Goal: Task Accomplishment & Management: Complete application form

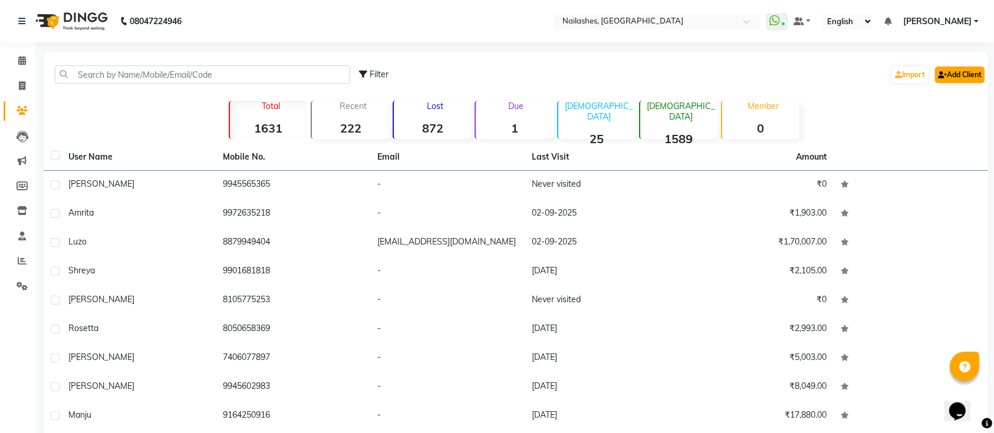
click at [957, 73] on link "Add Client" at bounding box center [960, 75] width 50 height 17
select select "21"
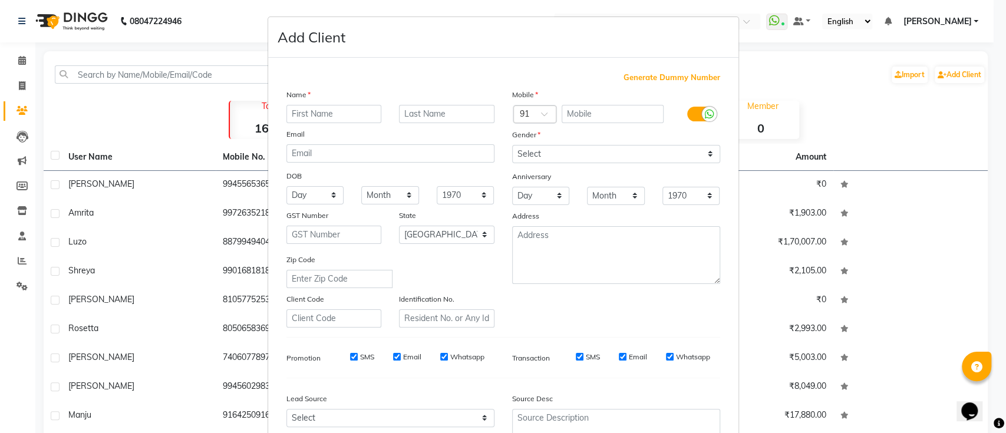
click at [363, 111] on input "text" at bounding box center [333, 114] width 95 height 18
type input "7042005170"
click at [567, 101] on div "Mobile" at bounding box center [616, 96] width 226 height 17
click at [590, 113] on input "text" at bounding box center [613, 114] width 102 height 18
type input "7042005170"
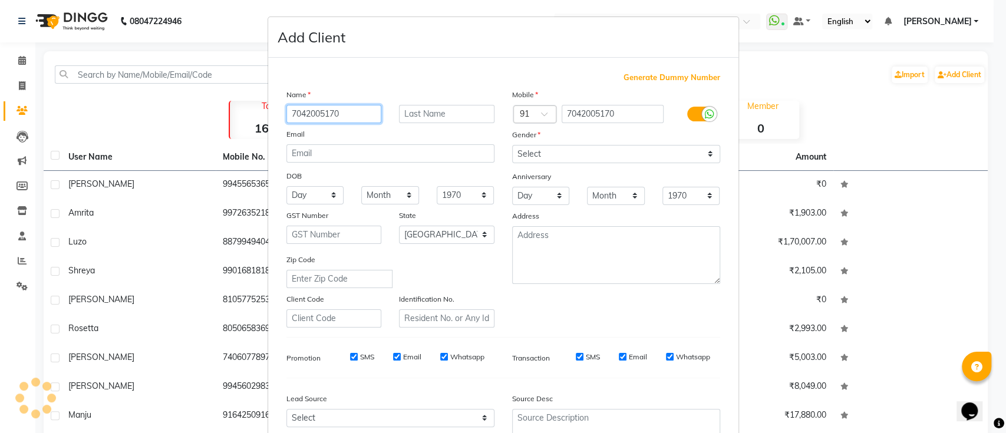
click at [365, 113] on input "7042005170" at bounding box center [333, 114] width 95 height 18
type input "7"
type input "[PERSON_NAME]"
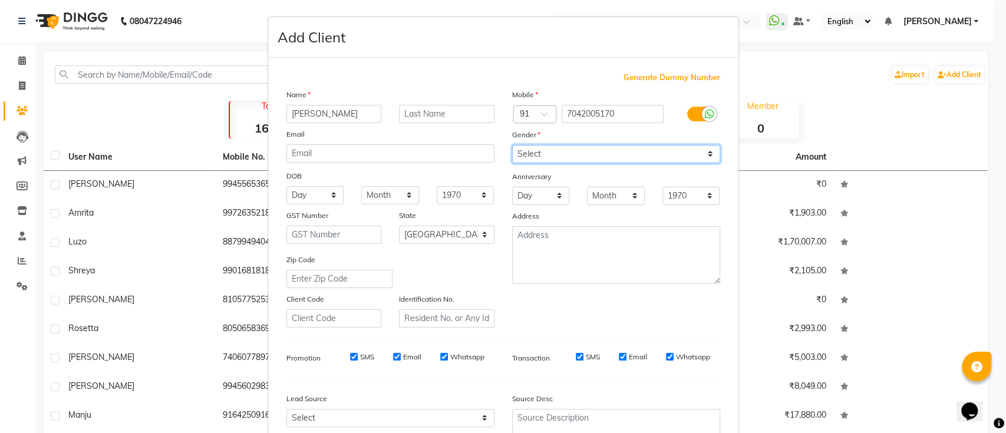
click at [521, 154] on select "Select [DEMOGRAPHIC_DATA] [DEMOGRAPHIC_DATA] Other Prefer Not To Say" at bounding box center [616, 154] width 208 height 18
select select "[DEMOGRAPHIC_DATA]"
click at [512, 145] on select "Select [DEMOGRAPHIC_DATA] [DEMOGRAPHIC_DATA] Other Prefer Not To Say" at bounding box center [616, 154] width 208 height 18
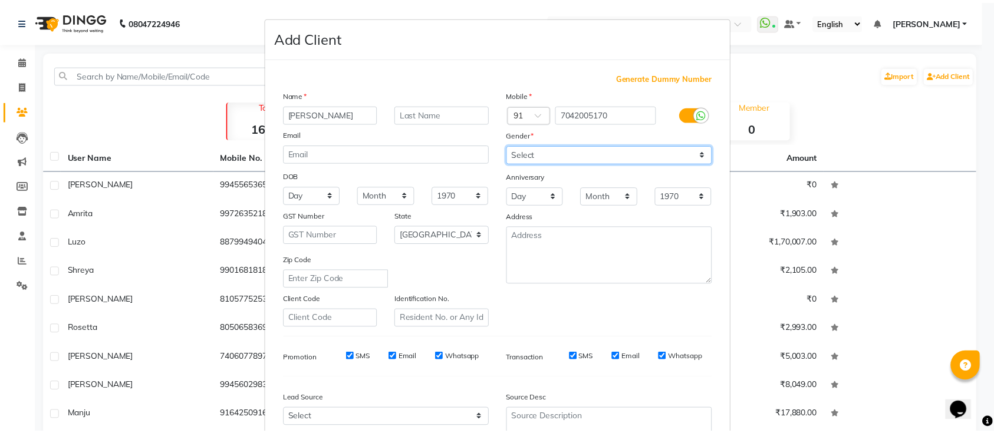
scroll to position [108, 0]
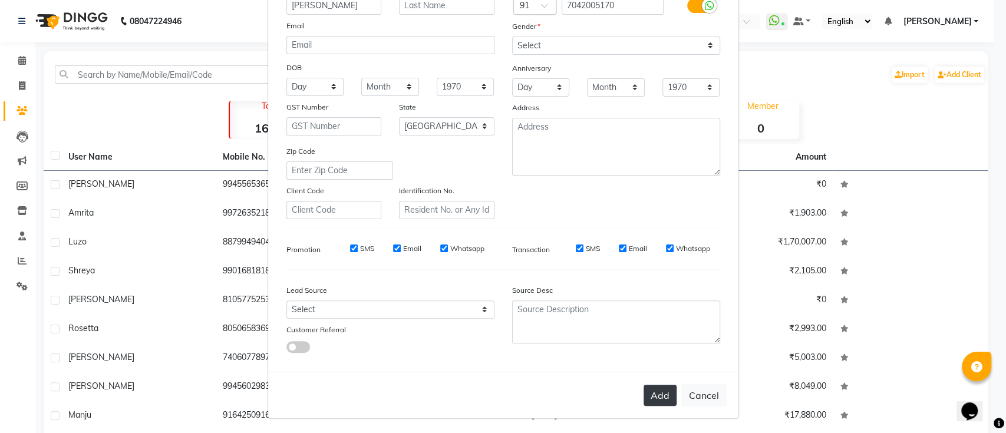
click at [654, 385] on button "Add" at bounding box center [660, 395] width 33 height 21
select select
select select "null"
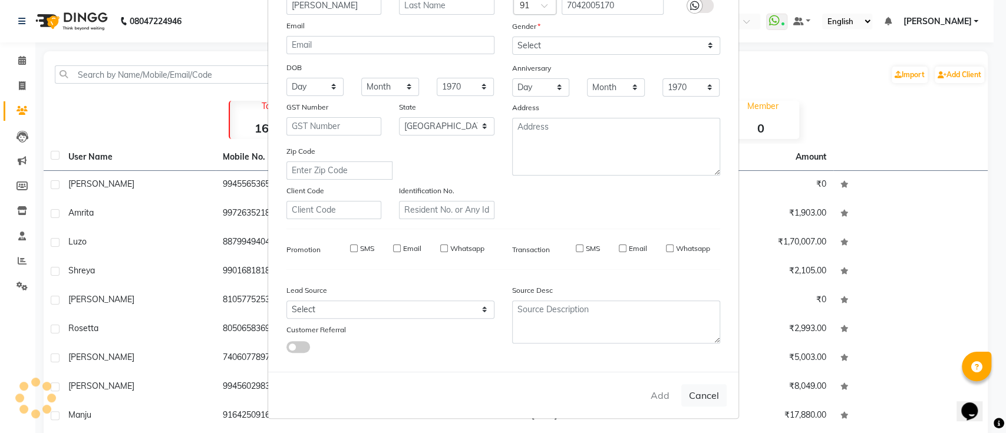
select select
checkbox input "false"
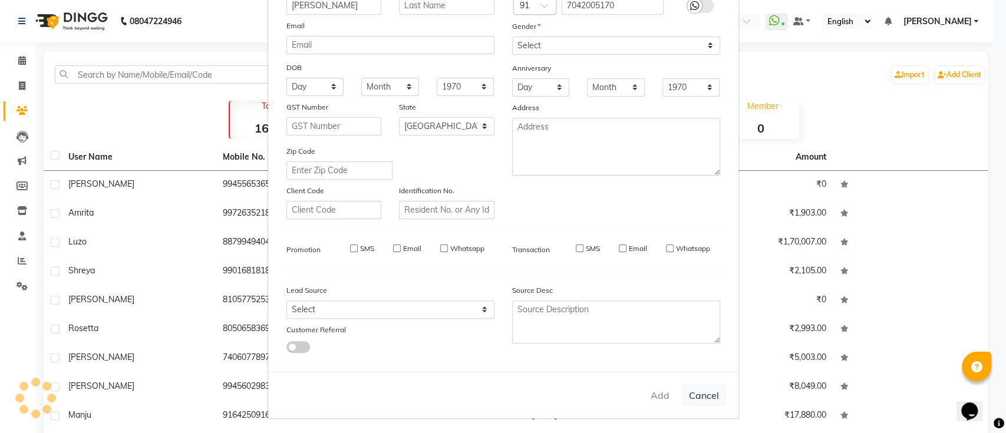
checkbox input "false"
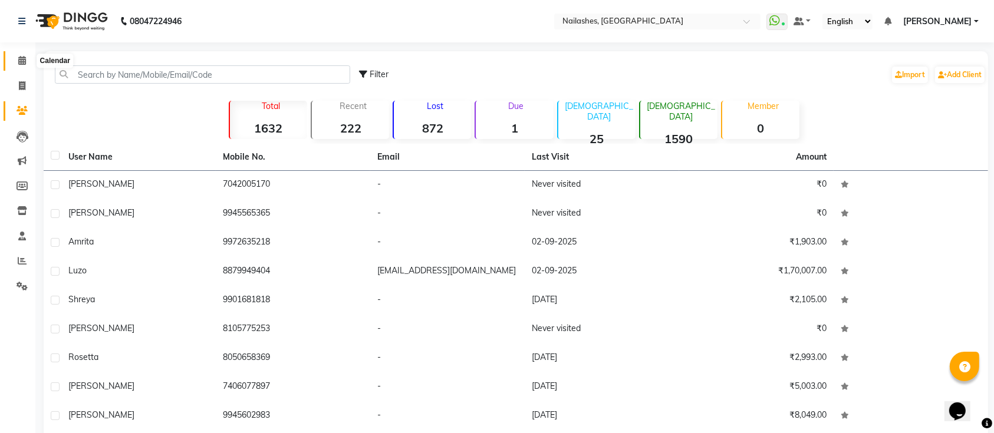
click at [21, 58] on icon at bounding box center [22, 60] width 8 height 9
